Goal: Information Seeking & Learning: Learn about a topic

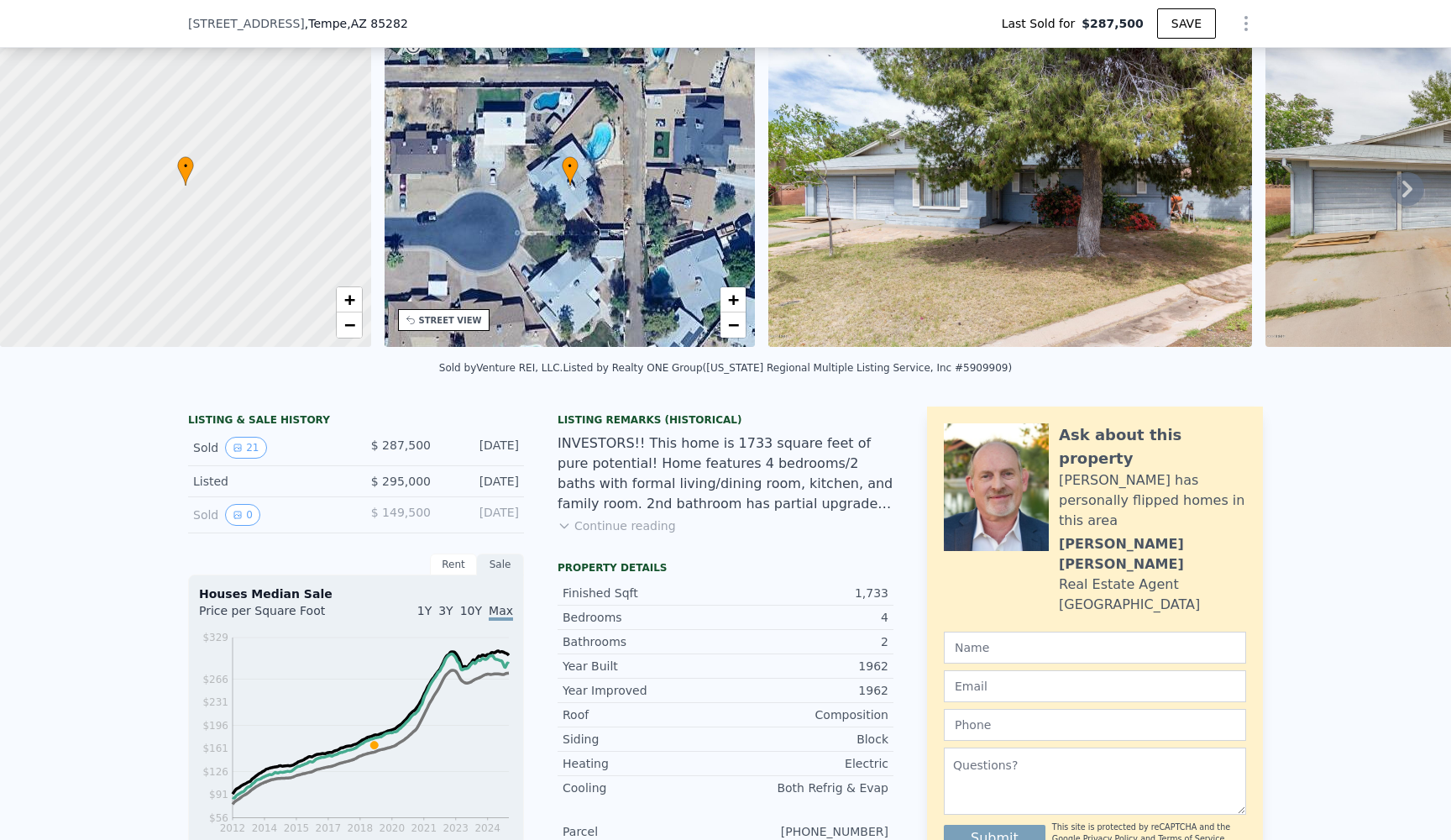
scroll to position [80, 0]
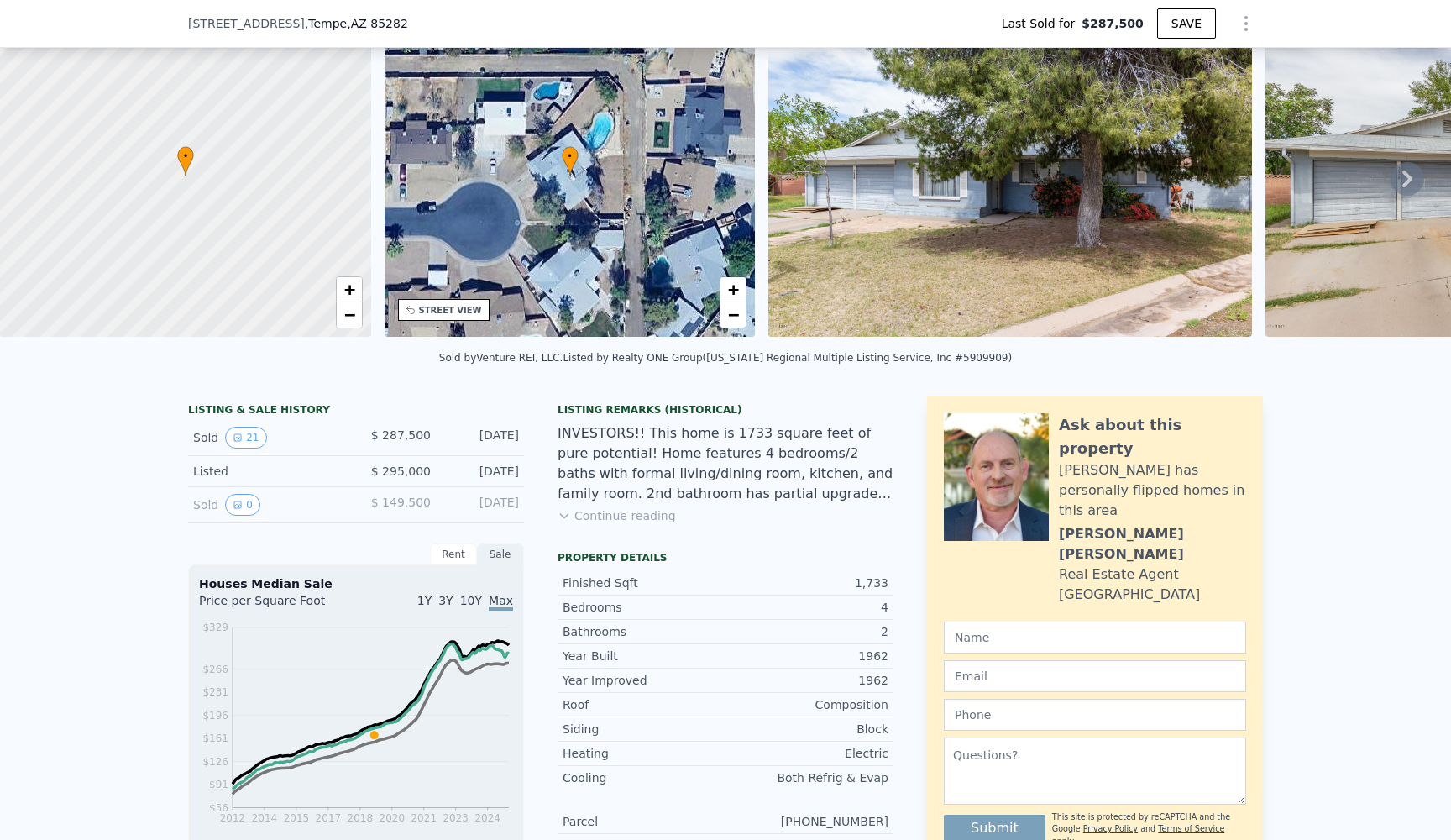
click at [566, 515] on icon at bounding box center [564, 516] width 8 height 4
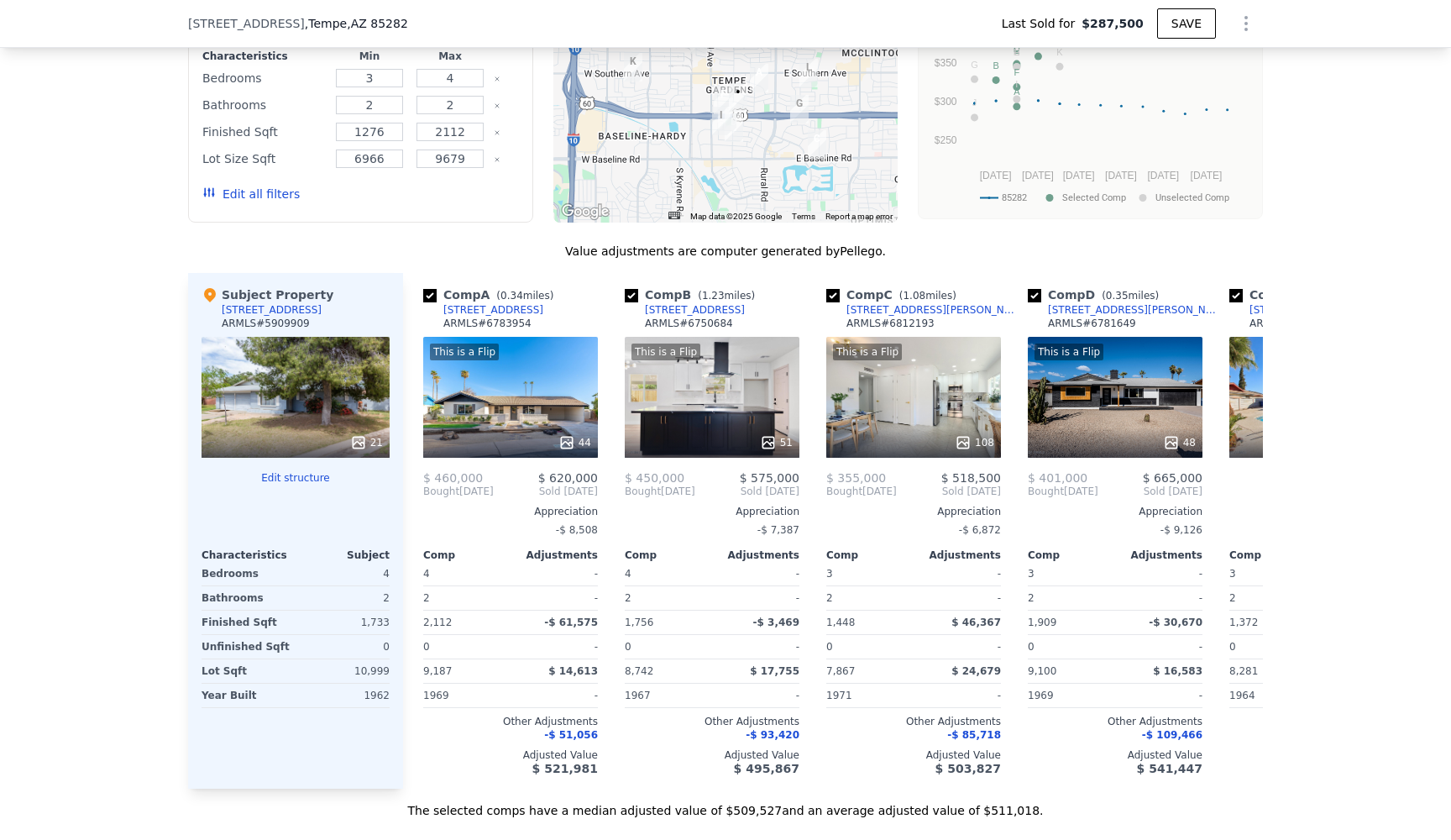
scroll to position [1539, 0]
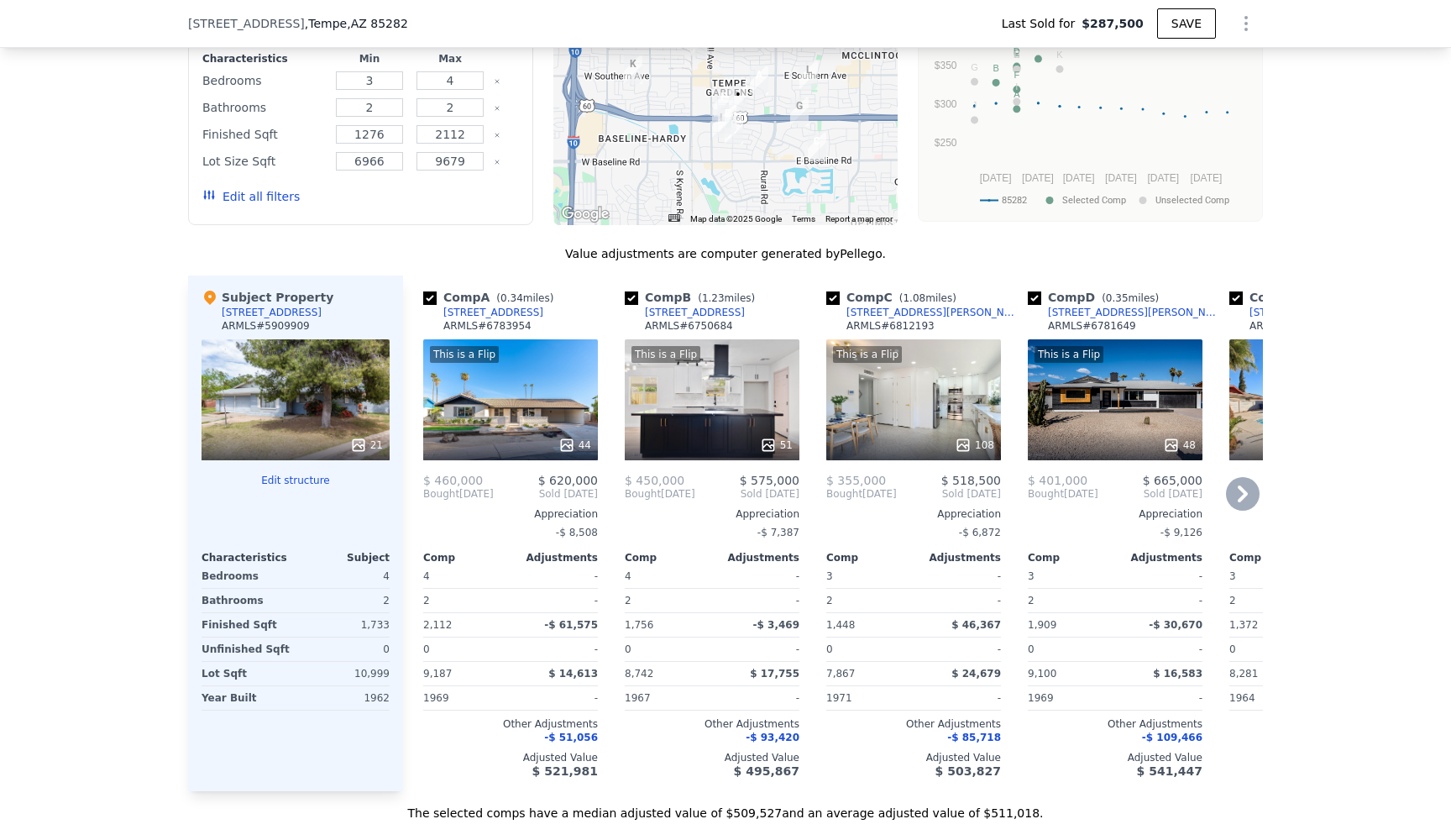
click at [1246, 489] on icon at bounding box center [1243, 493] width 10 height 17
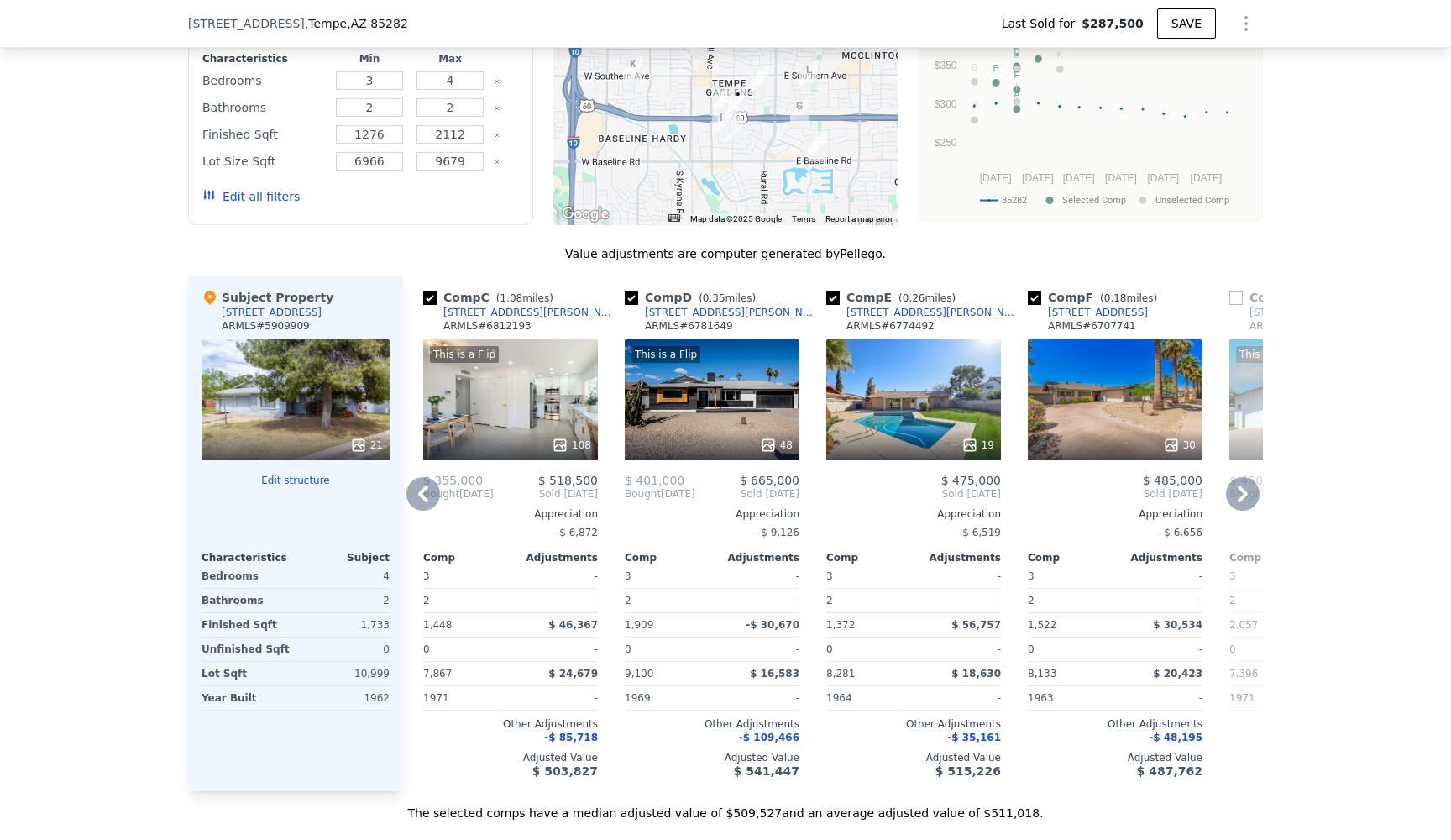
click at [1244, 491] on icon at bounding box center [1243, 493] width 10 height 17
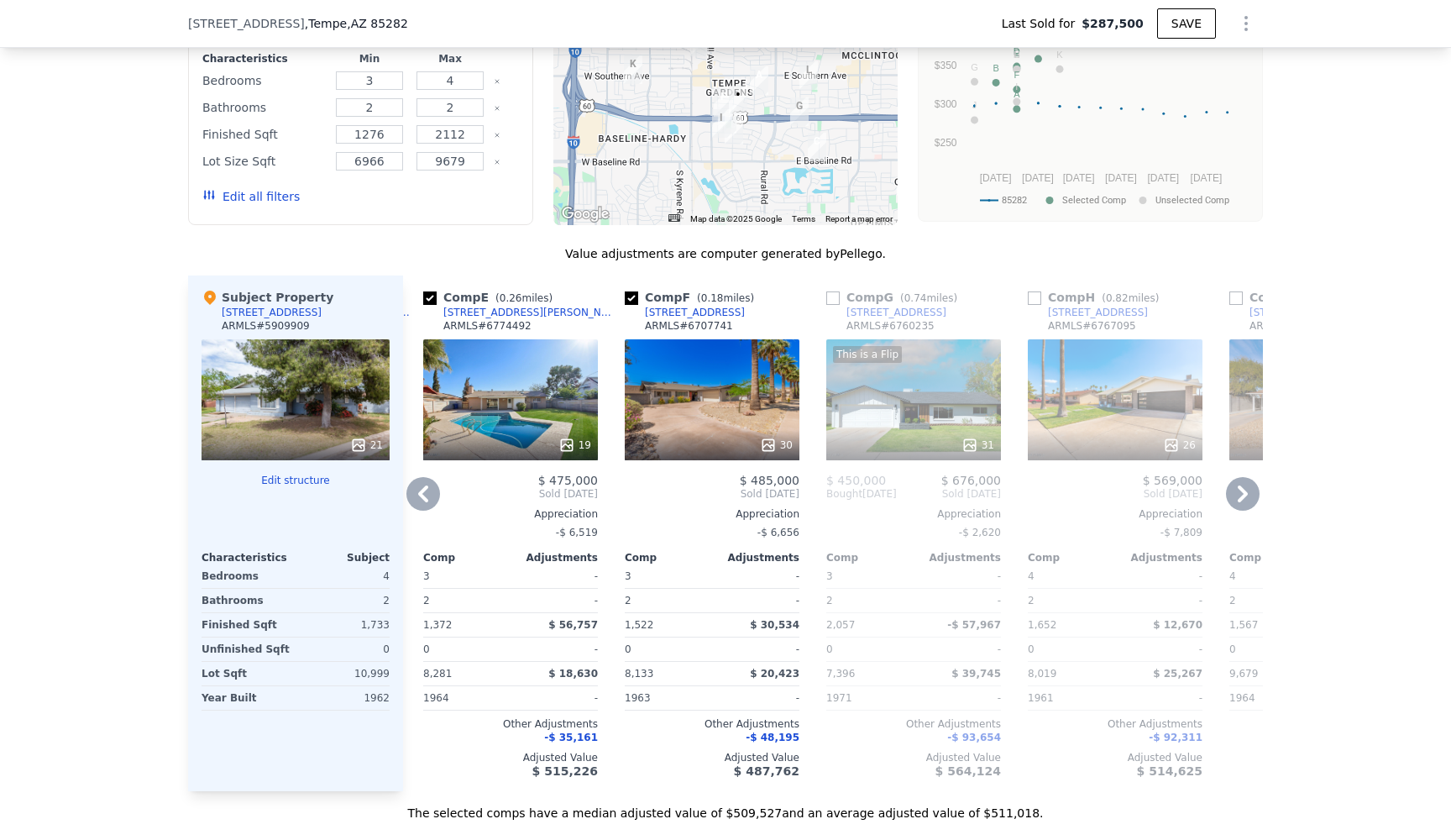
click at [1236, 495] on icon at bounding box center [1243, 494] width 33 height 33
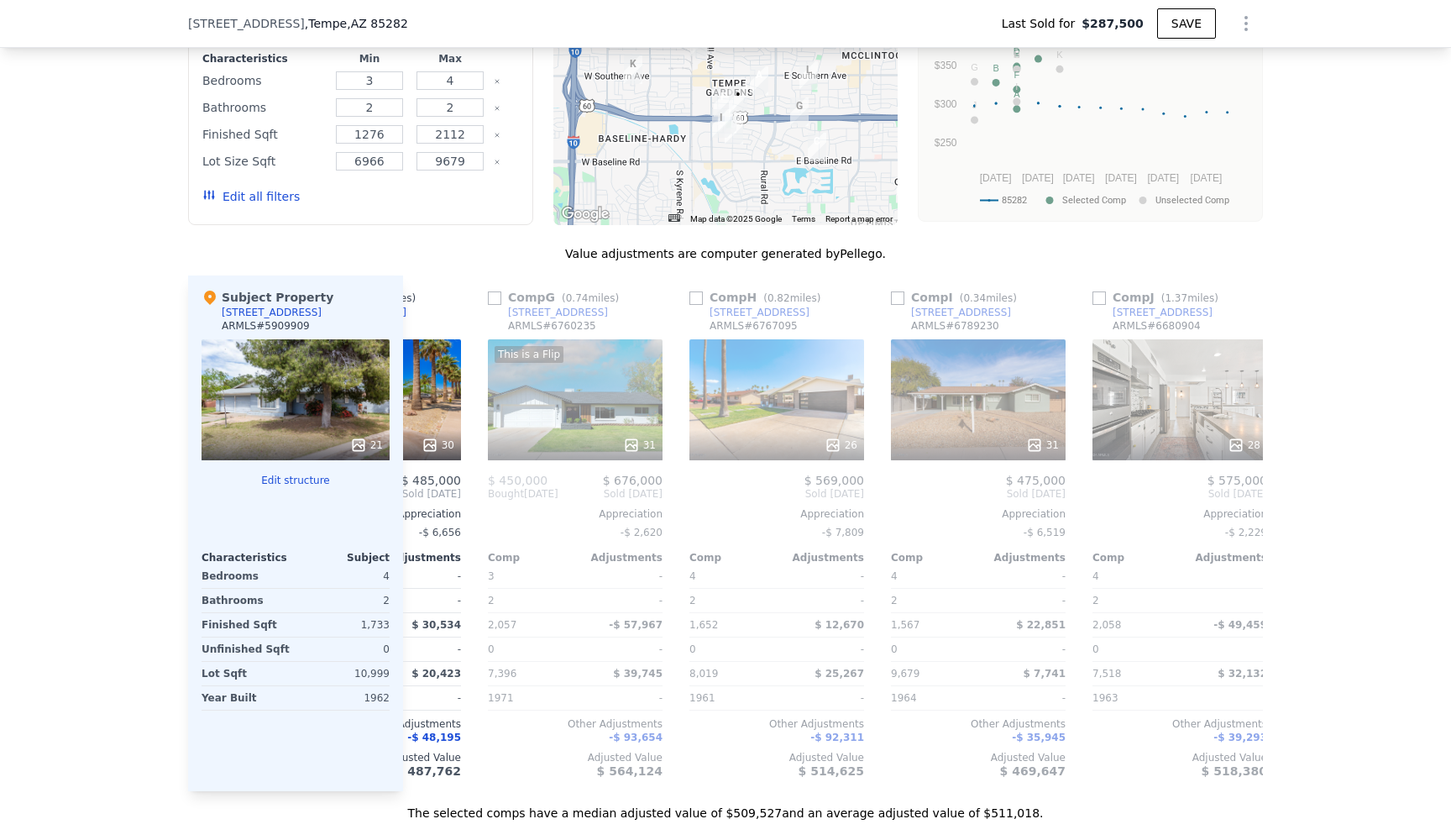
scroll to position [0, 1209]
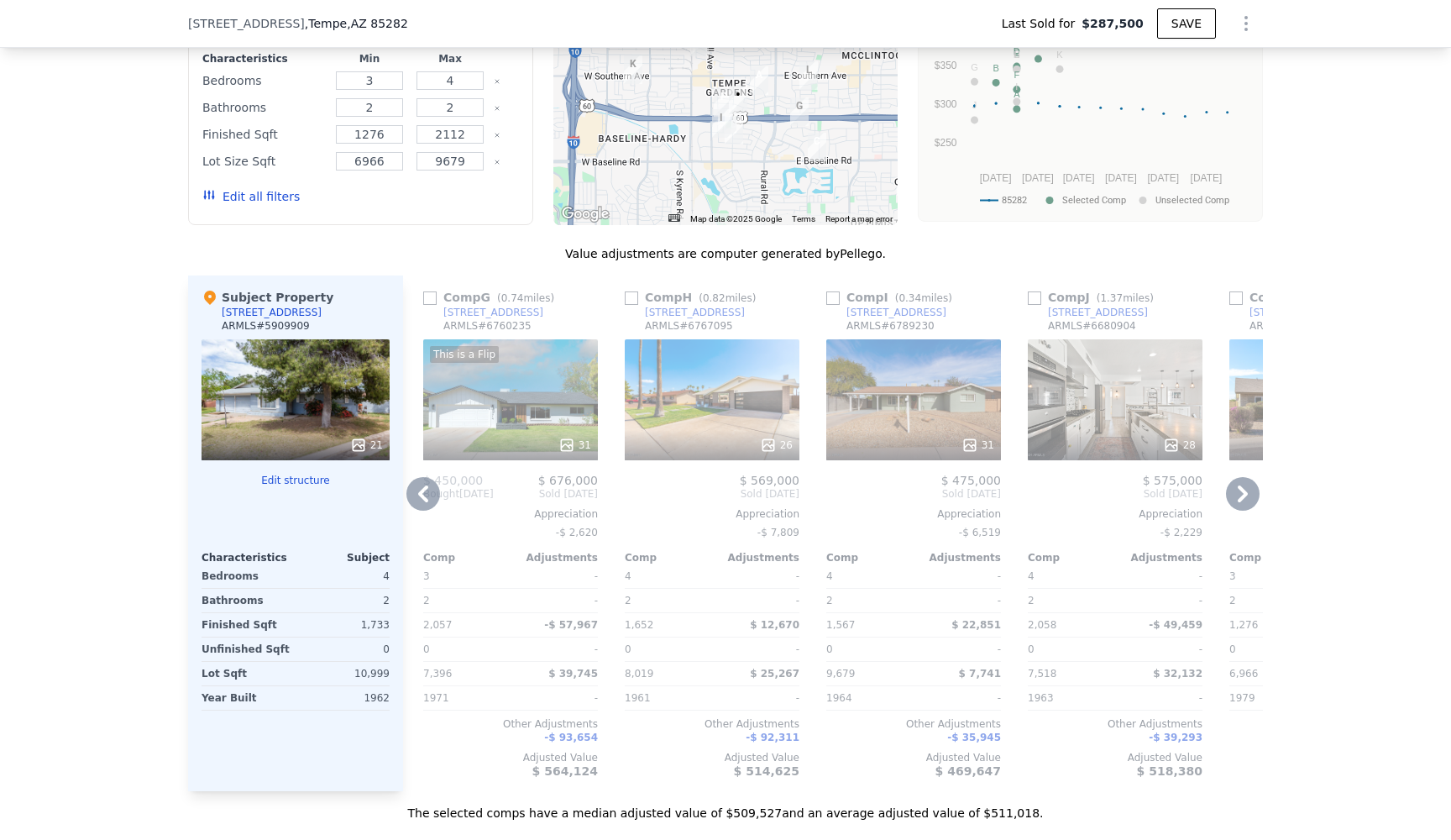
click at [1246, 487] on icon at bounding box center [1243, 493] width 10 height 17
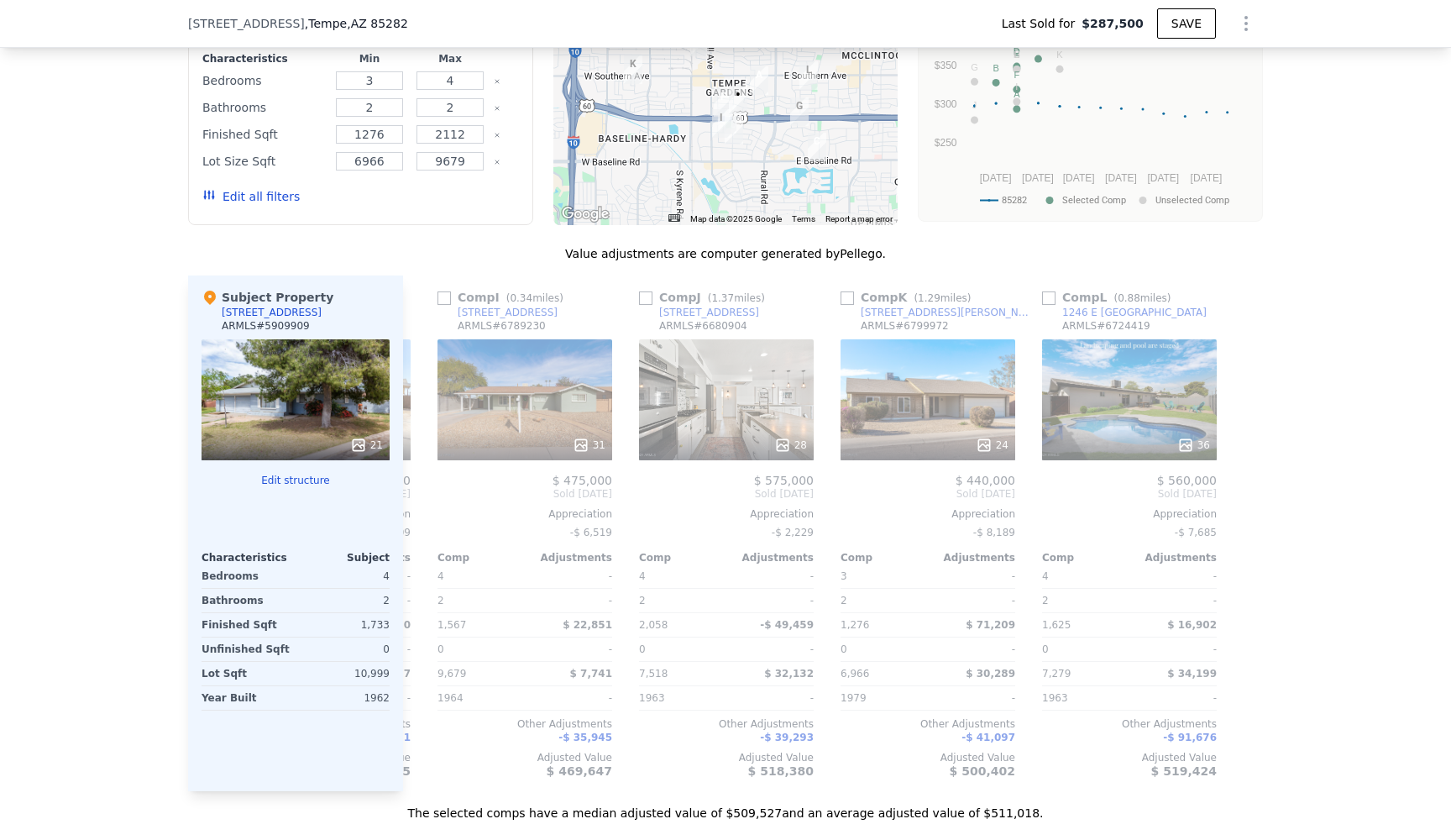
scroll to position [0, 1599]
click at [421, 488] on icon at bounding box center [424, 493] width 10 height 17
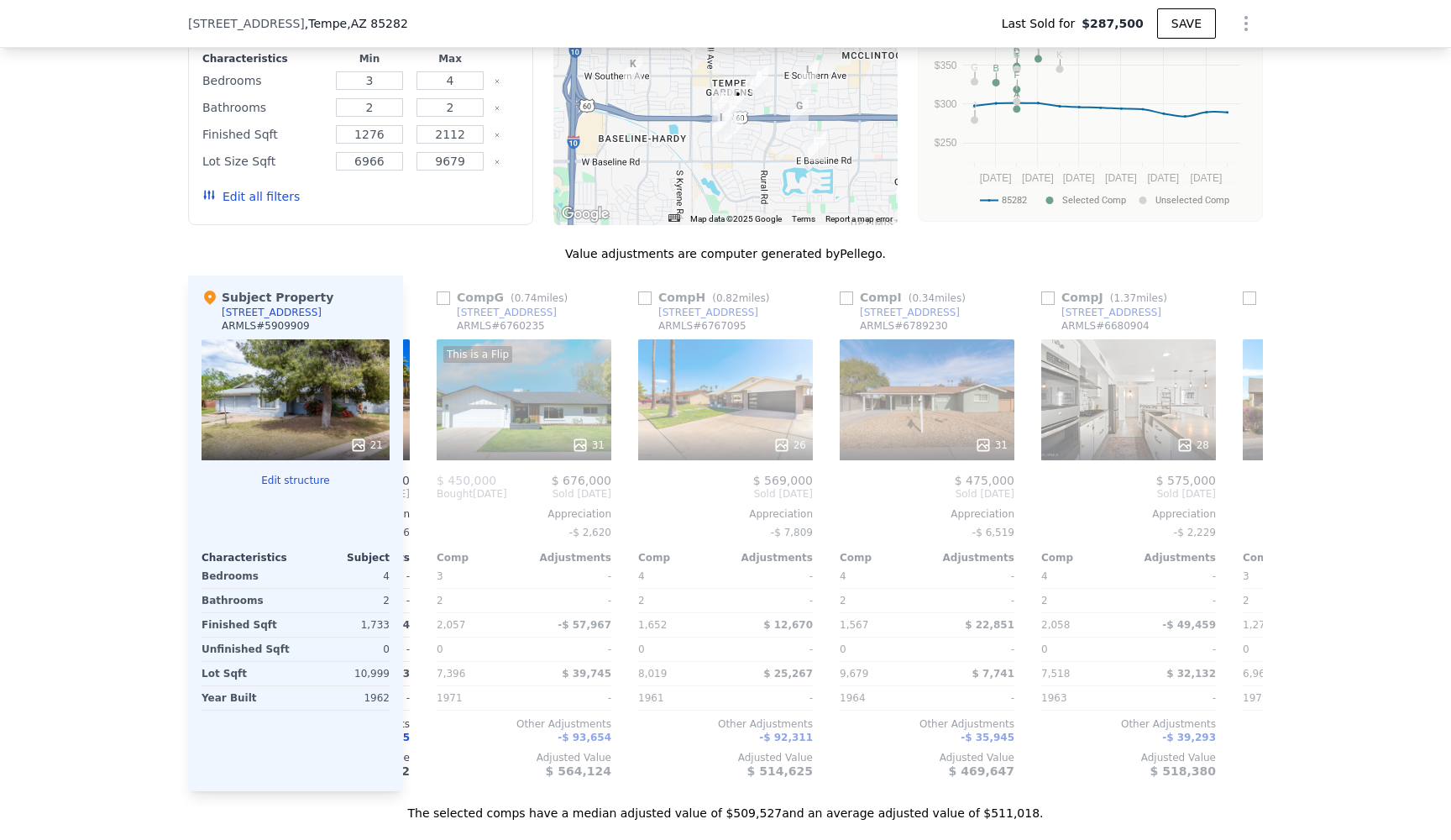
click at [421, 488] on div "Comp A ( 0.34 miles) [STREET_ADDRESS] This is a Flip 44 $ 460,000 $ 620,000 Bou…" at bounding box center [832, 533] width 860 height 516
click at [421, 488] on icon at bounding box center [424, 493] width 10 height 17
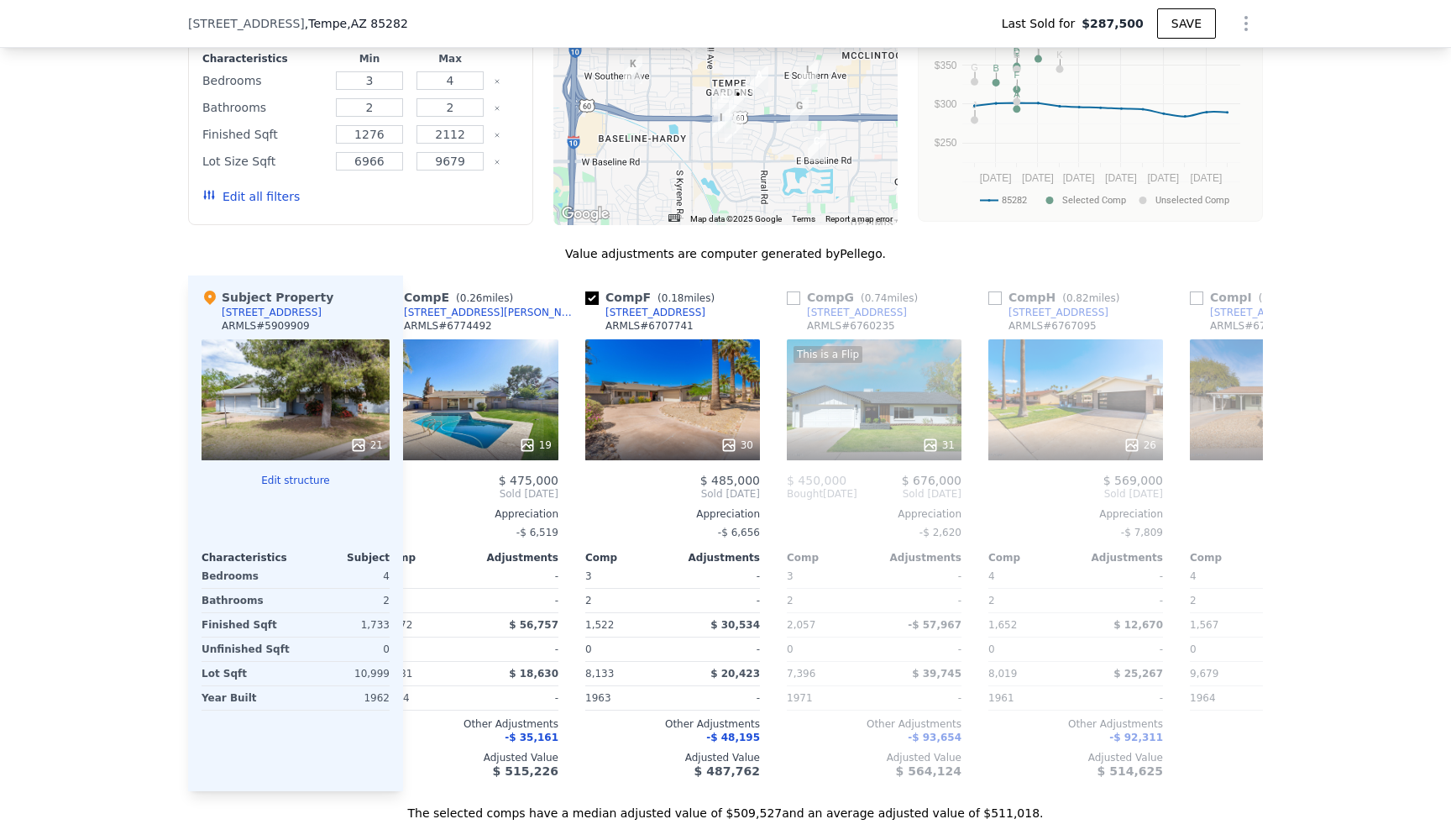
scroll to position [0, 793]
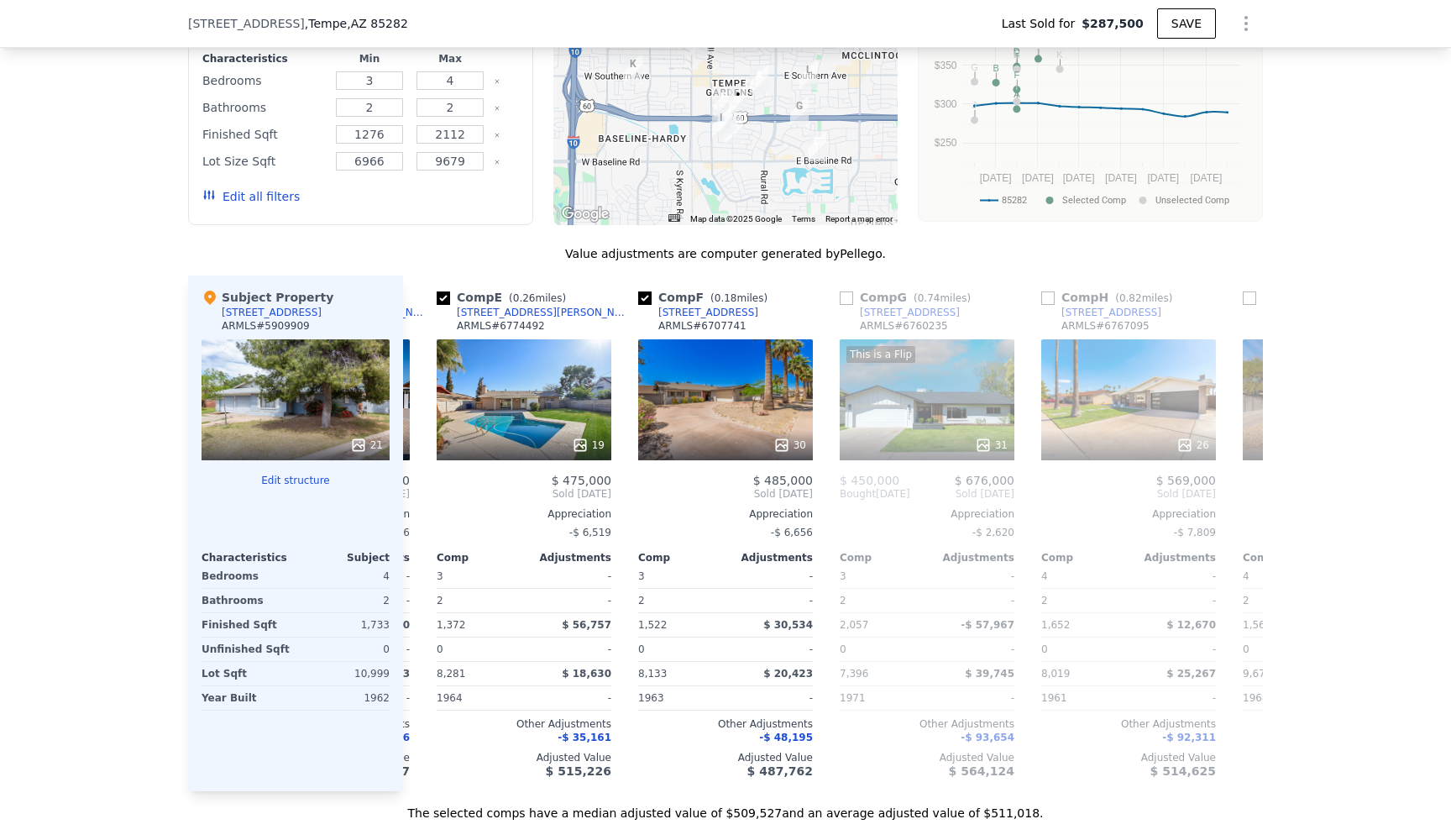
click at [421, 488] on div "Comp A ( 0.34 miles) [STREET_ADDRESS] This is a Flip 44 $ 460,000 $ 620,000 Bou…" at bounding box center [832, 533] width 860 height 516
click at [421, 488] on icon at bounding box center [424, 493] width 10 height 17
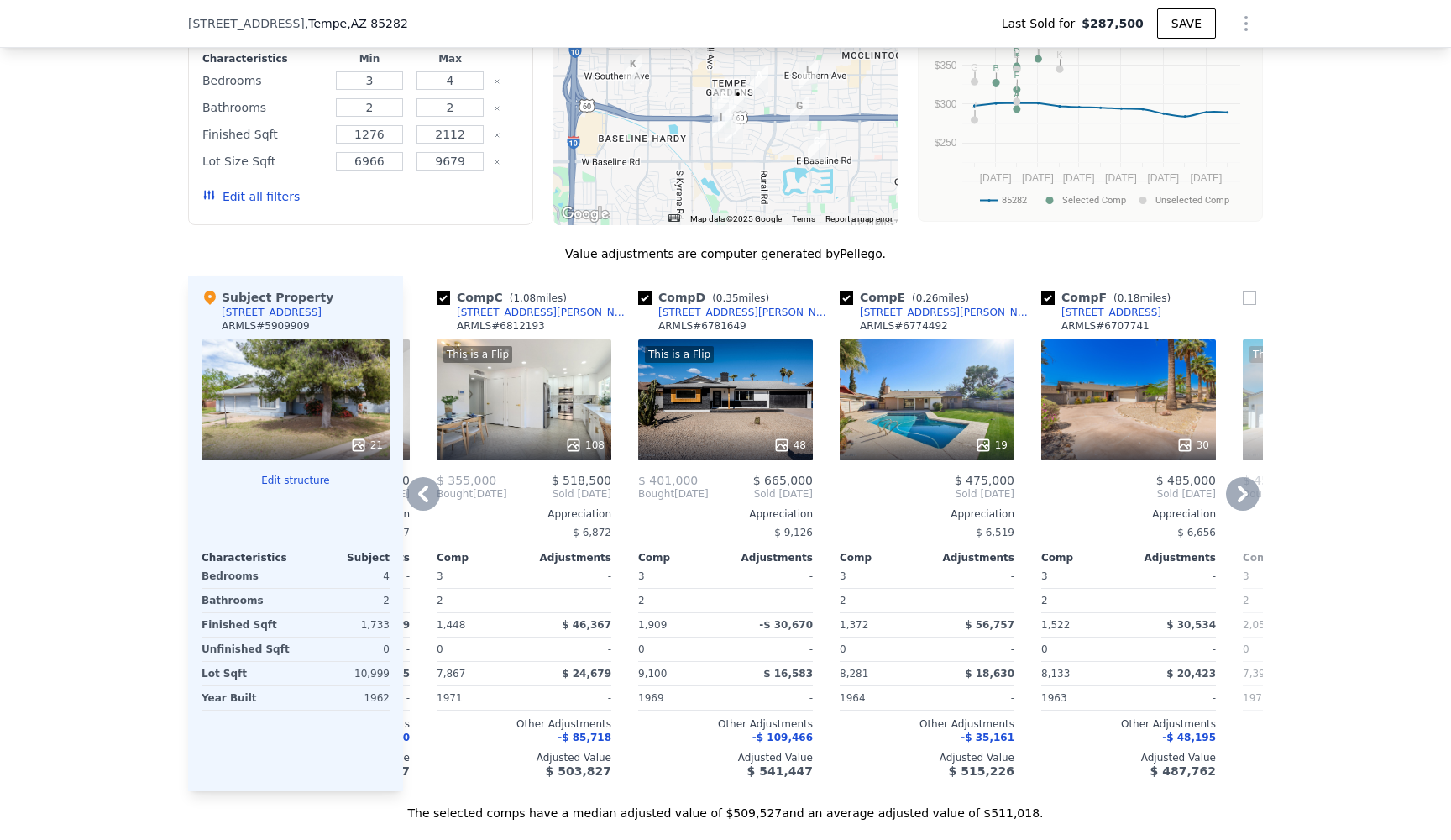
click at [421, 488] on icon at bounding box center [424, 493] width 10 height 17
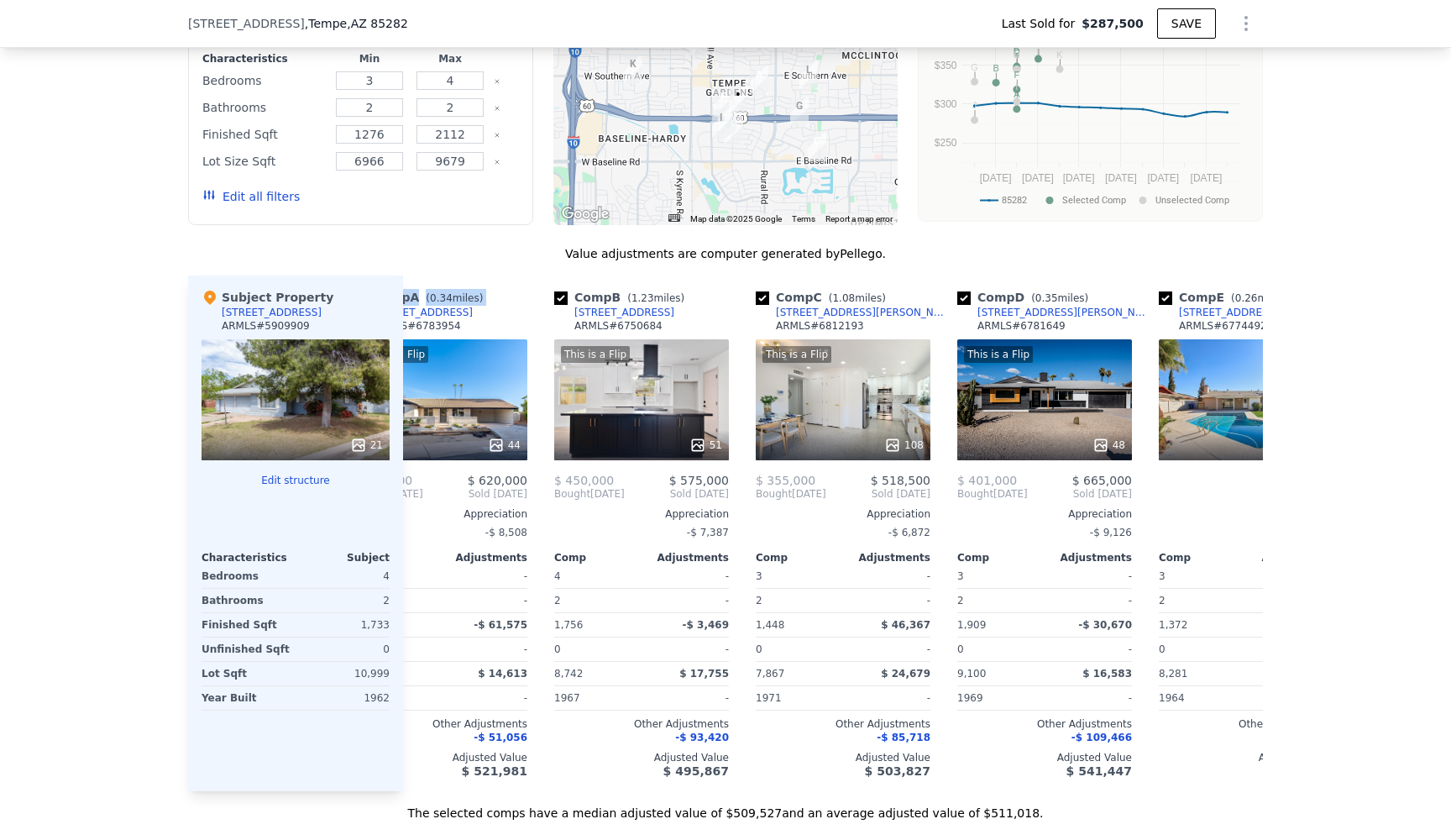
scroll to position [0, 0]
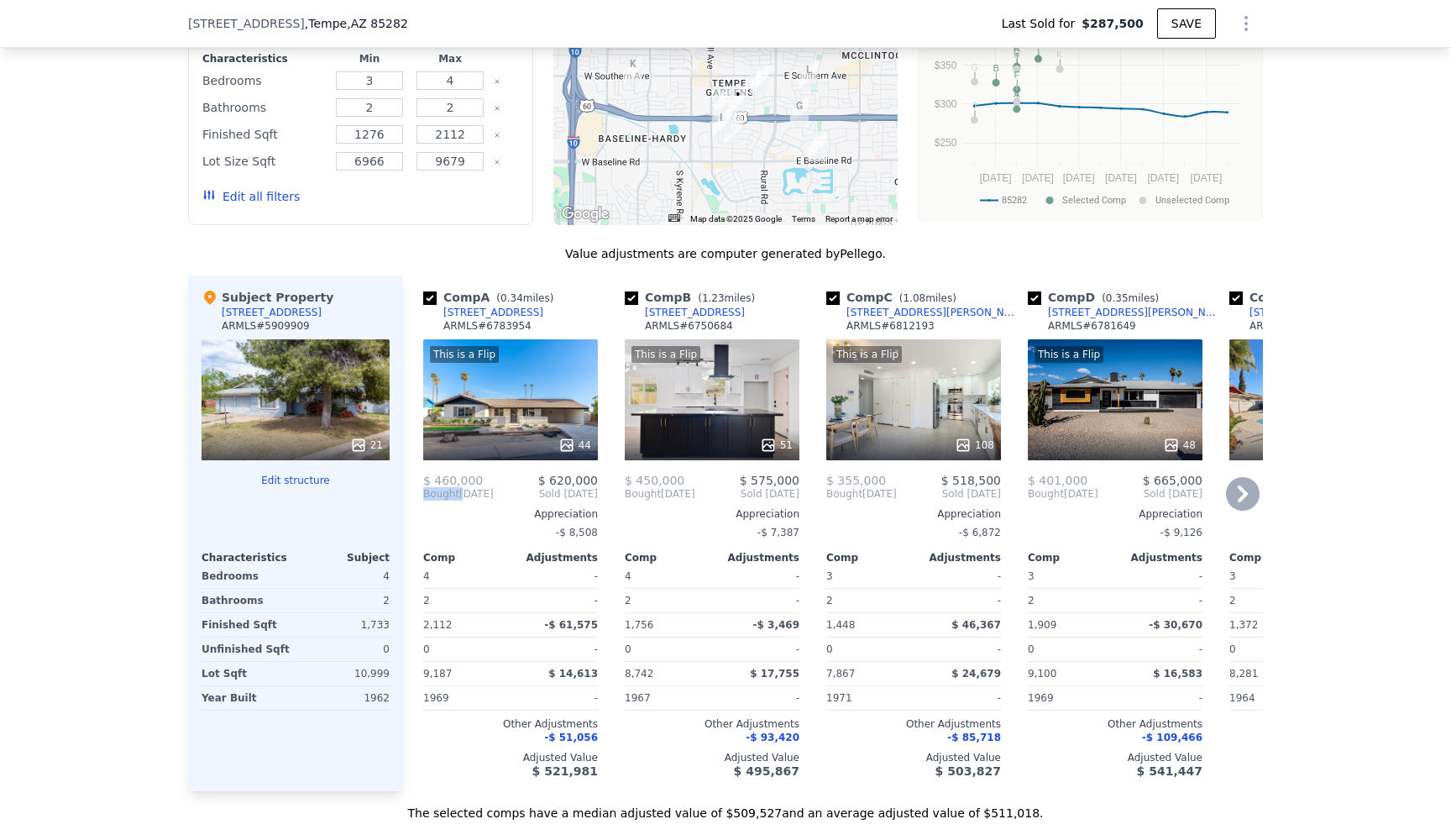
click at [421, 488] on div "Comp A ( 0.34 miles) [STREET_ADDRESS][PERSON_NAME] This is a Flip 44 $ 460,000 …" at bounding box center [511, 533] width 188 height 516
